Goal: Information Seeking & Learning: Learn about a topic

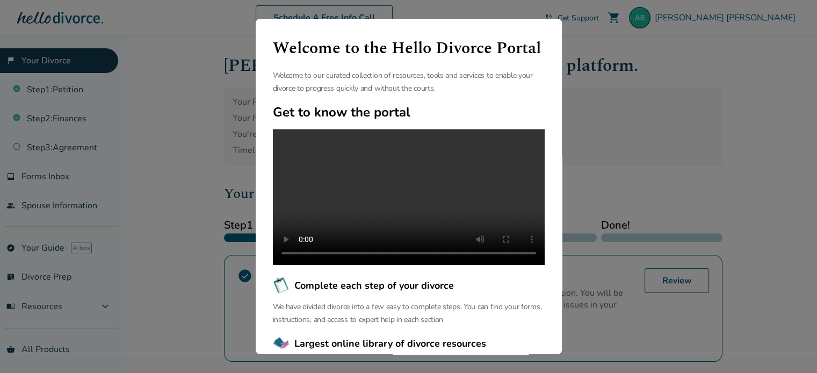
click at [593, 42] on div "Welcome to the Hello Divorce Portal Welcome to our curated collection of resour…" at bounding box center [408, 186] width 817 height 373
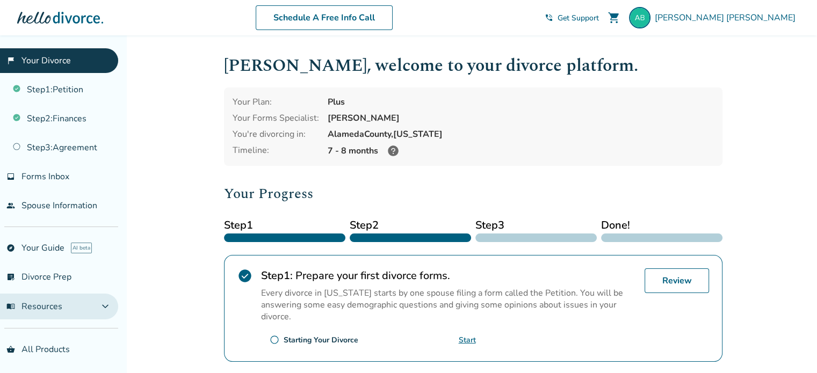
click at [49, 297] on button "menu_book Resources expand_more" at bounding box center [59, 307] width 118 height 26
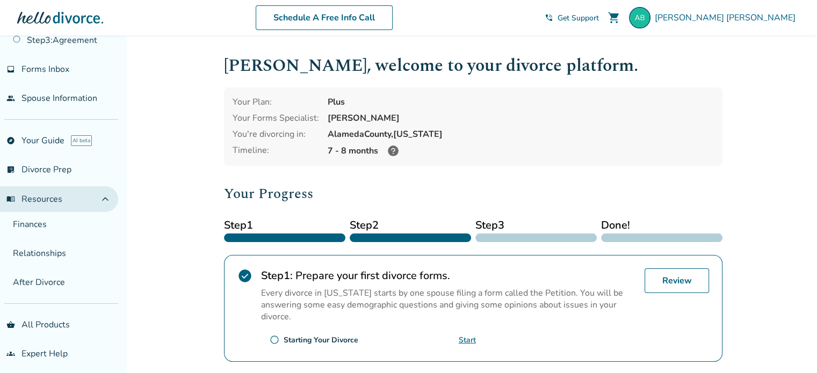
scroll to position [110, 0]
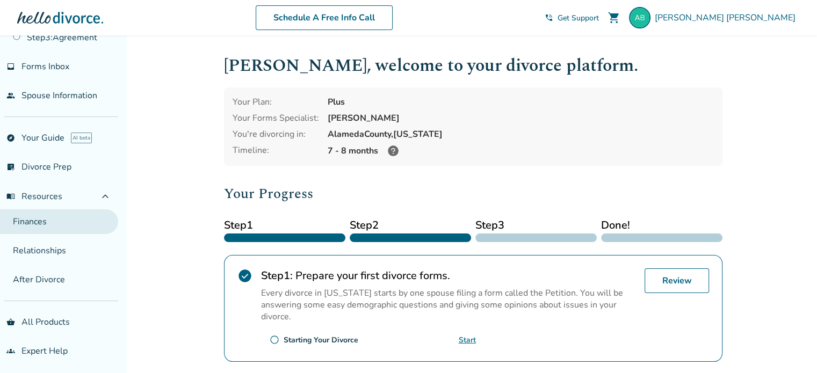
click at [49, 224] on link "Finances" at bounding box center [59, 221] width 118 height 25
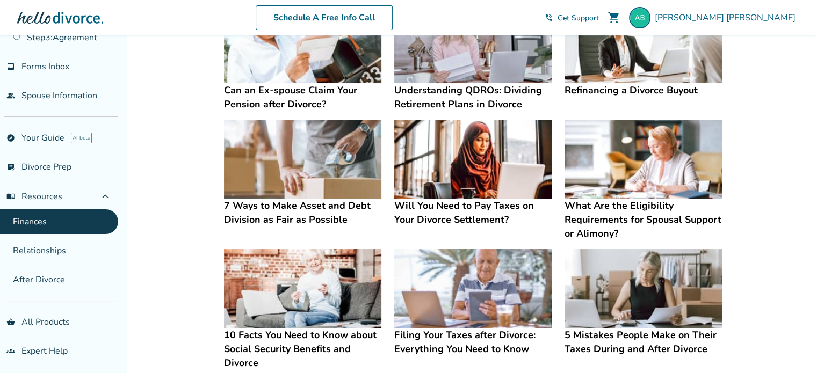
scroll to position [256, 0]
click at [609, 207] on h4 "What Are the Eligibility Requirements for Spousal Support or Alimony?" at bounding box center [642, 220] width 157 height 42
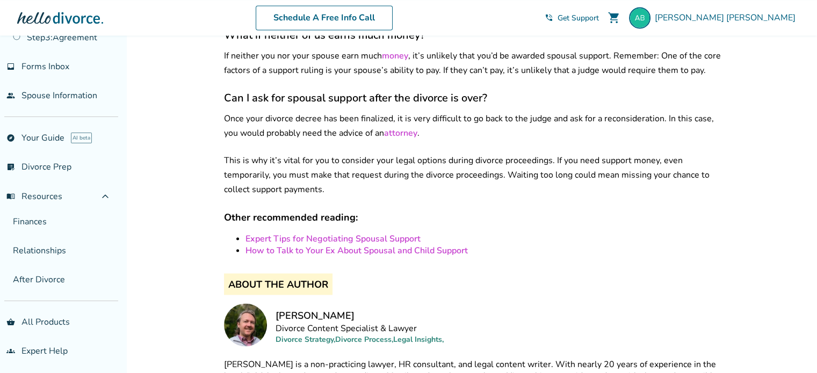
scroll to position [1828, 0]
click at [377, 232] on link "Expert Tips for Negotiating Spousal Support" at bounding box center [332, 238] width 175 height 12
